Goal: Task Accomplishment & Management: Manage account settings

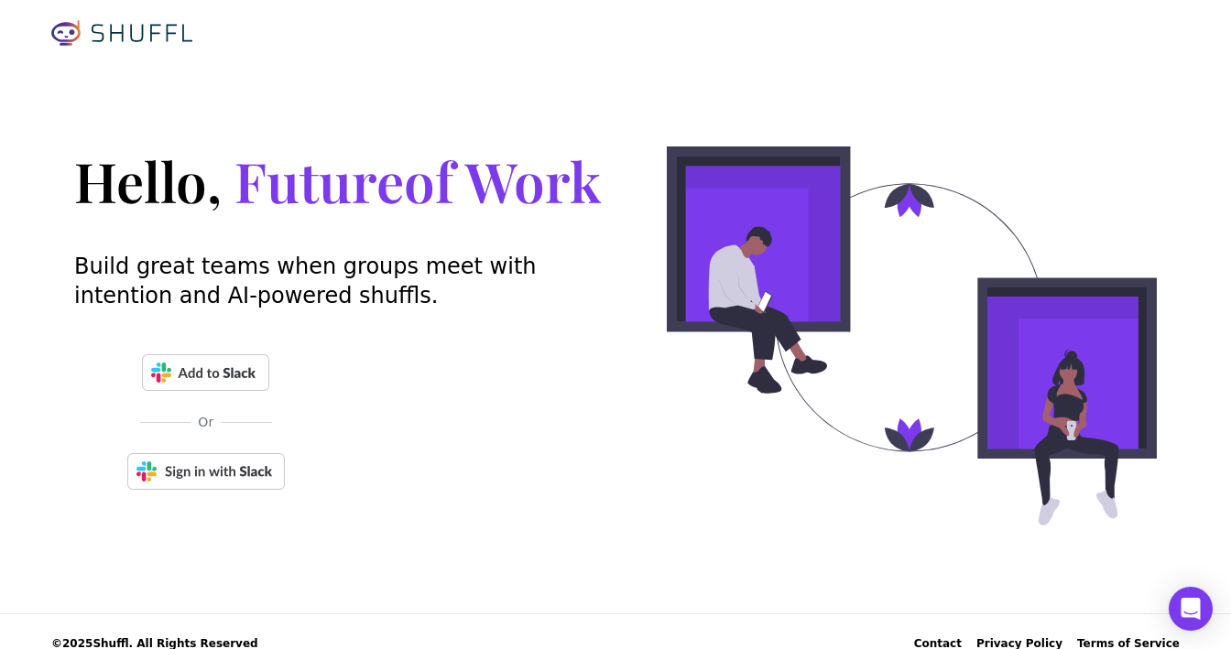
click at [215, 483] on img at bounding box center [206, 471] width 158 height 37
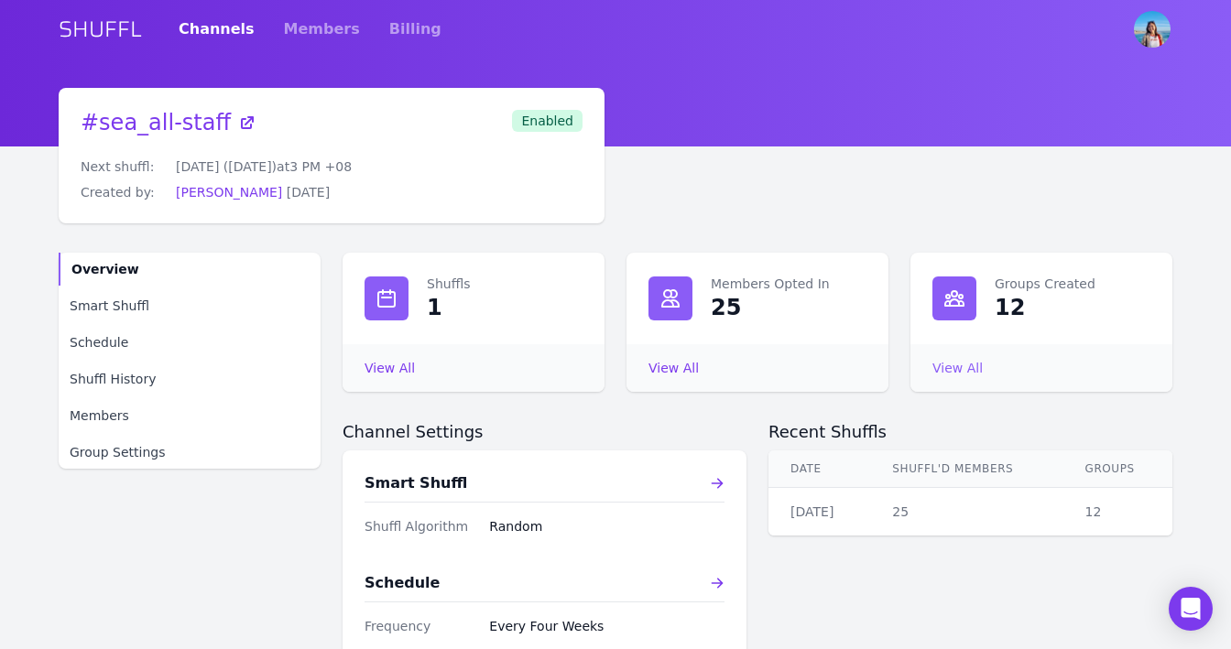
click at [949, 371] on link "View All Groups Created" at bounding box center [957, 368] width 50 height 15
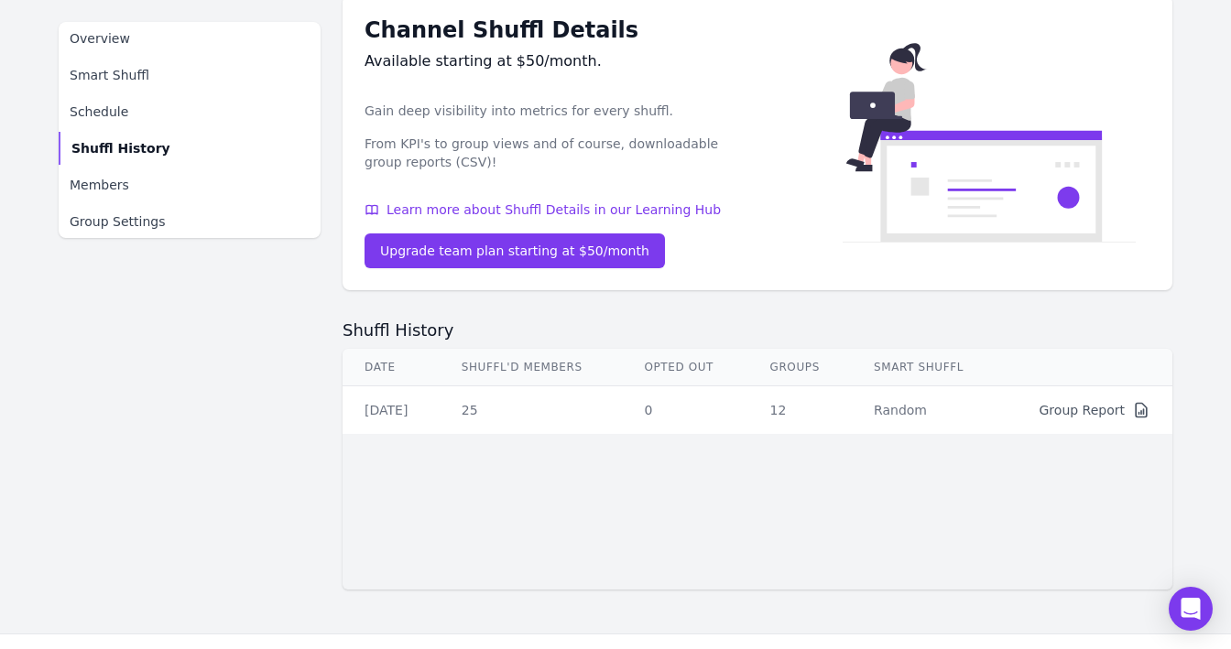
scroll to position [146, 0]
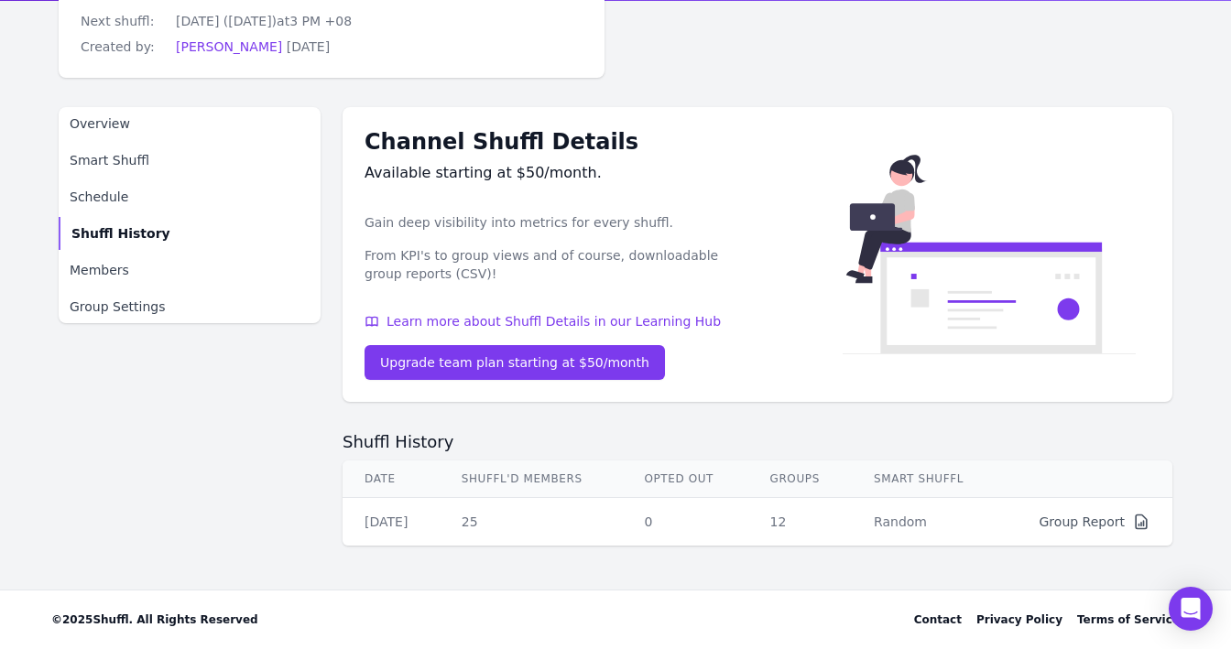
click at [1089, 527] on div "Group Report" at bounding box center [1082, 522] width 85 height 18
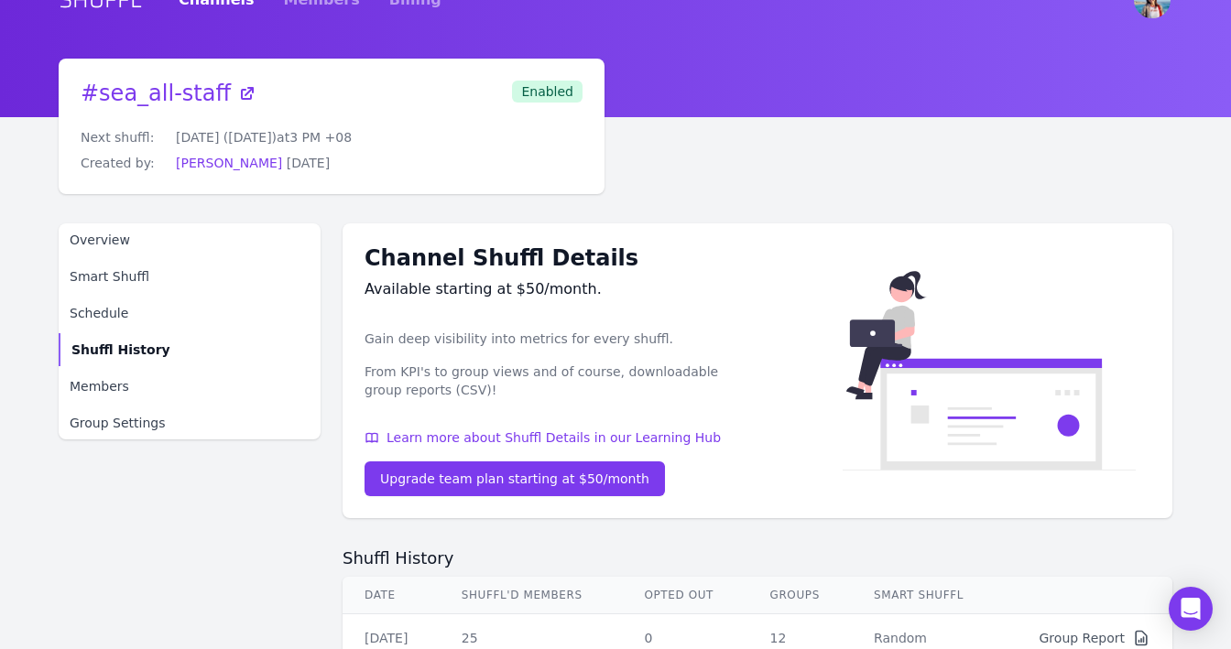
scroll to position [0, 0]
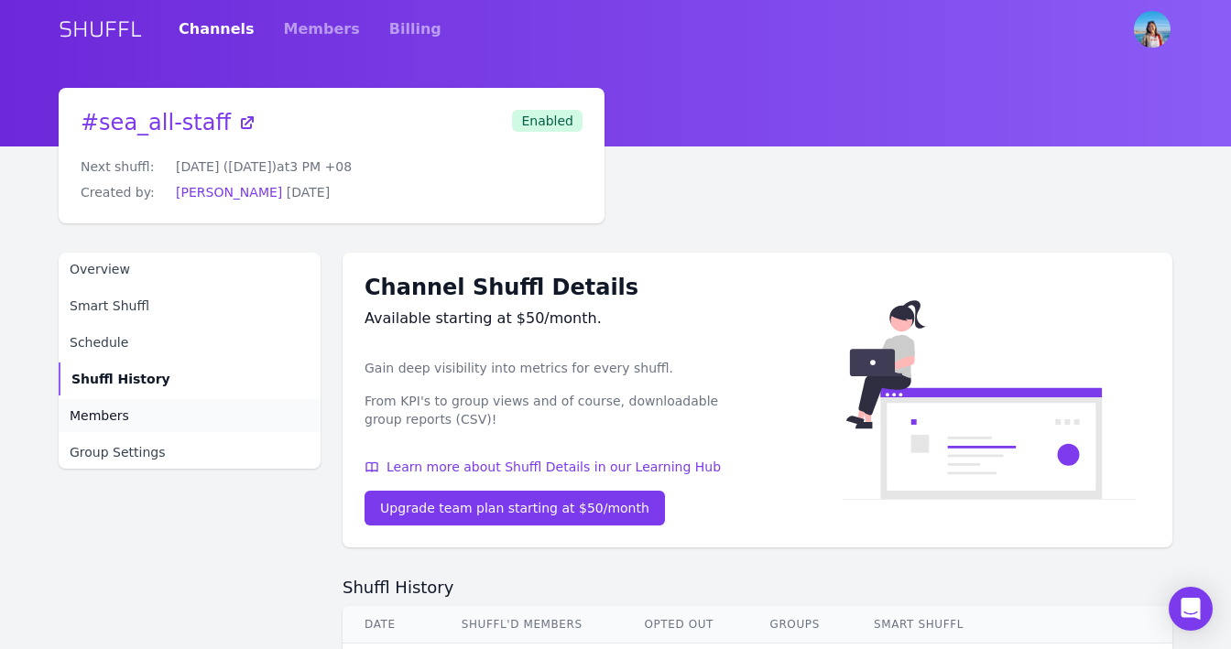
click at [93, 417] on span "Members" at bounding box center [100, 416] width 60 height 18
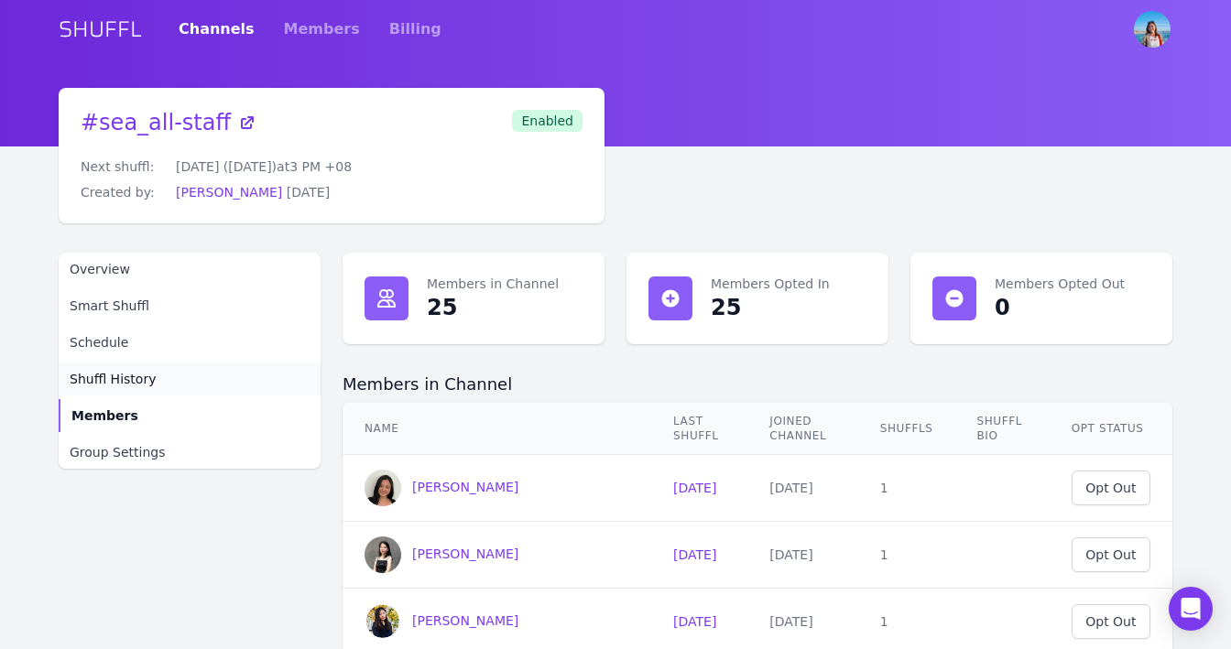
click at [150, 376] on span "Shuffl History" at bounding box center [113, 379] width 86 height 18
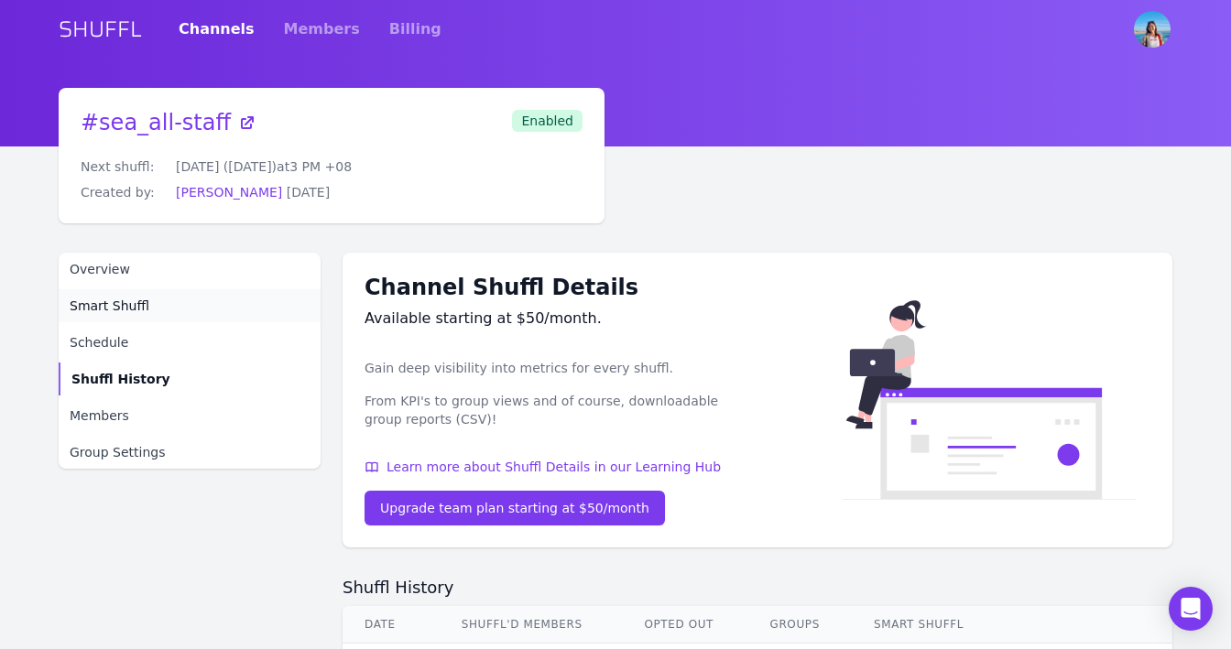
click at [168, 298] on link "Smart Shuffl" at bounding box center [190, 305] width 262 height 33
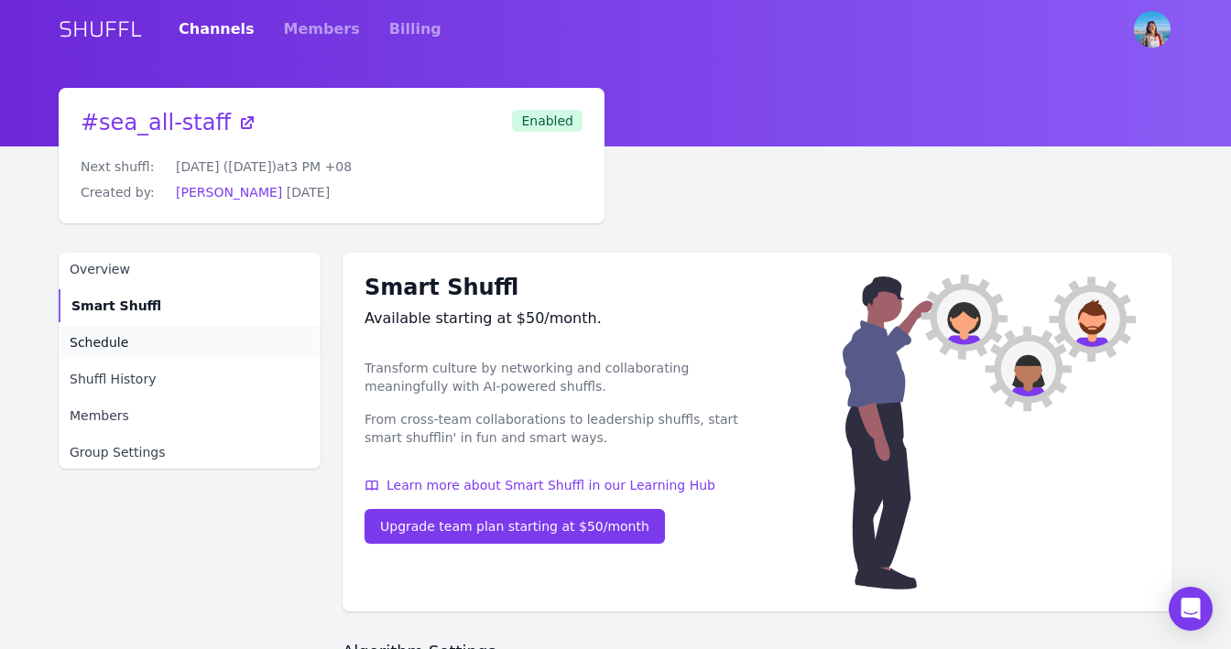
click at [168, 332] on link "Schedule" at bounding box center [190, 342] width 262 height 33
select select "EVERY_FOUR_WEEKS"
select select "3"
select select "pm"
select select "Asia/Singapore"
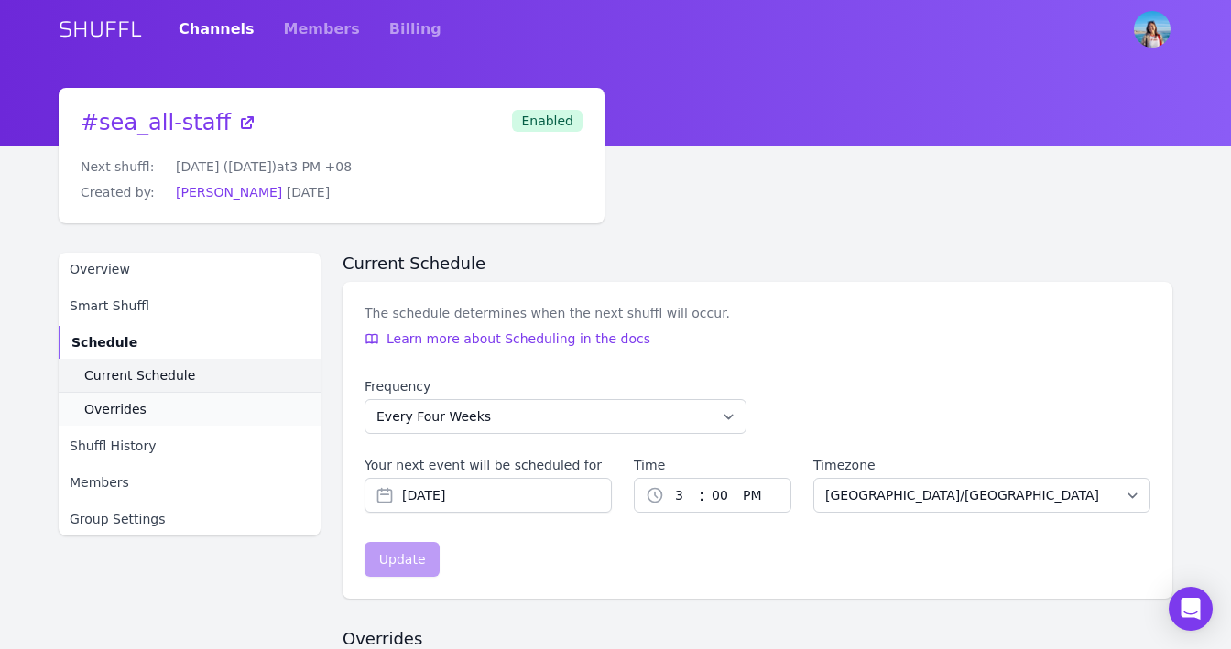
click at [181, 373] on span "Current Schedule" at bounding box center [139, 375] width 111 height 18
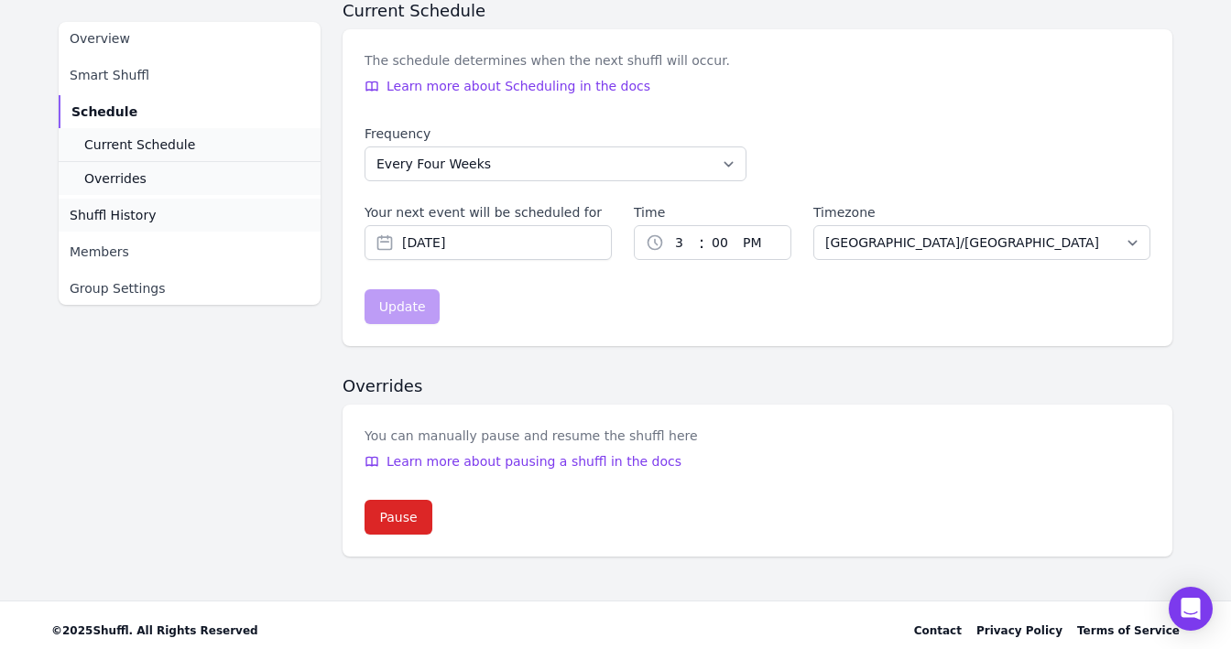
click at [210, 201] on link "Shuffl History" at bounding box center [190, 215] width 262 height 33
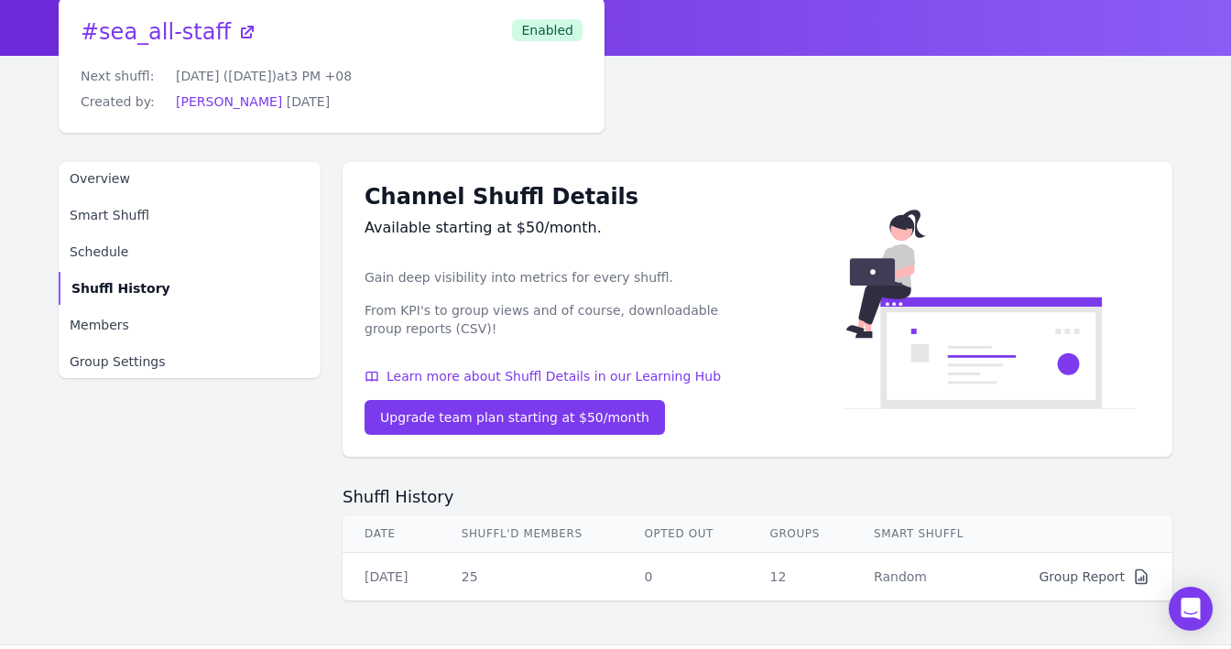
scroll to position [146, 0]
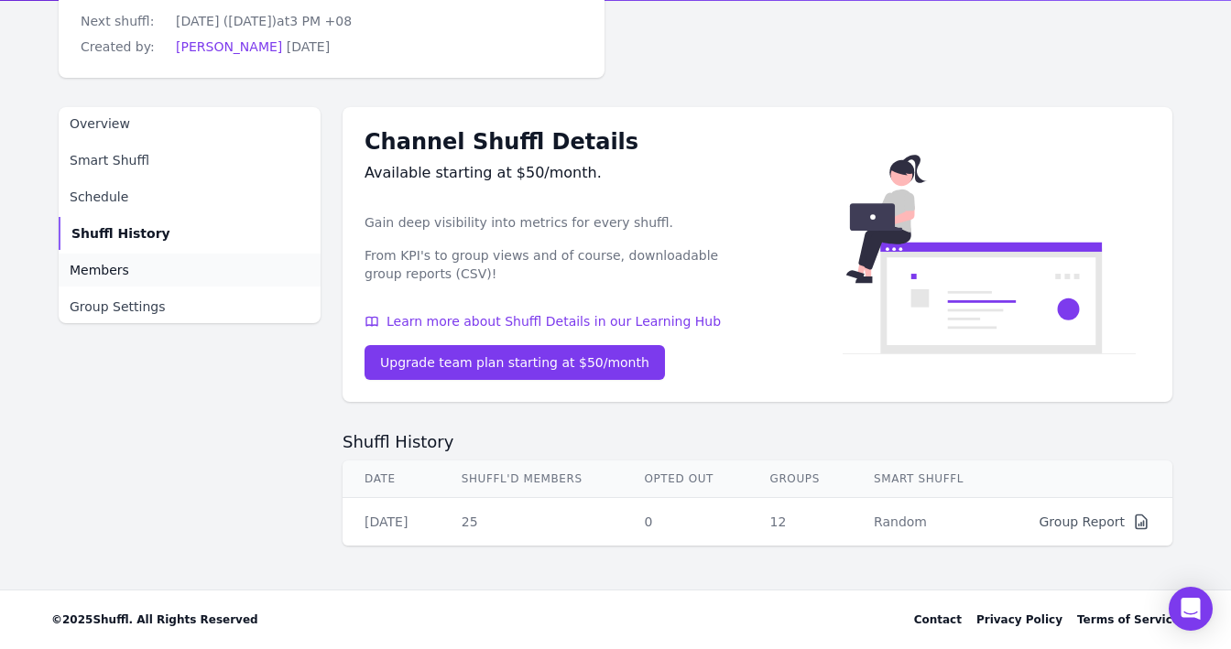
click at [147, 273] on link "Members" at bounding box center [190, 270] width 262 height 33
